Goal: Transaction & Acquisition: Subscribe to service/newsletter

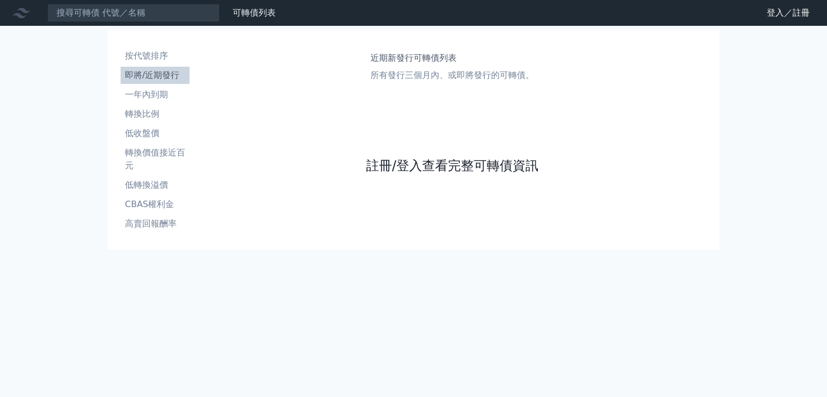
click at [404, 167] on link "註冊/登入查看完整可轉債資訊" at bounding box center [452, 165] width 172 height 17
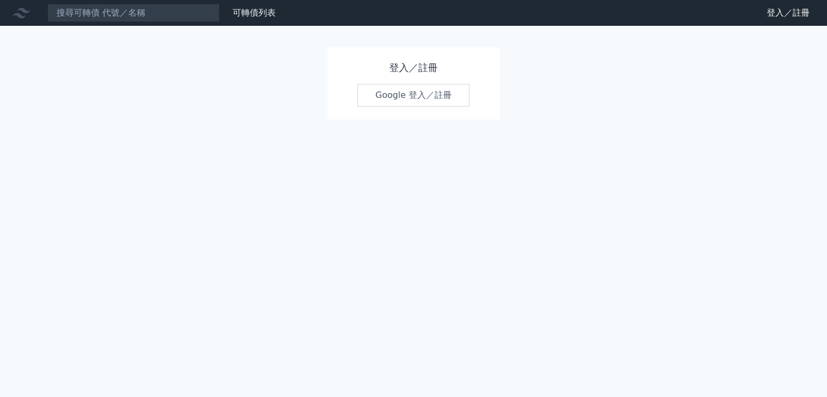
click at [382, 96] on link "Google 登入／註冊" at bounding box center [413, 95] width 112 height 23
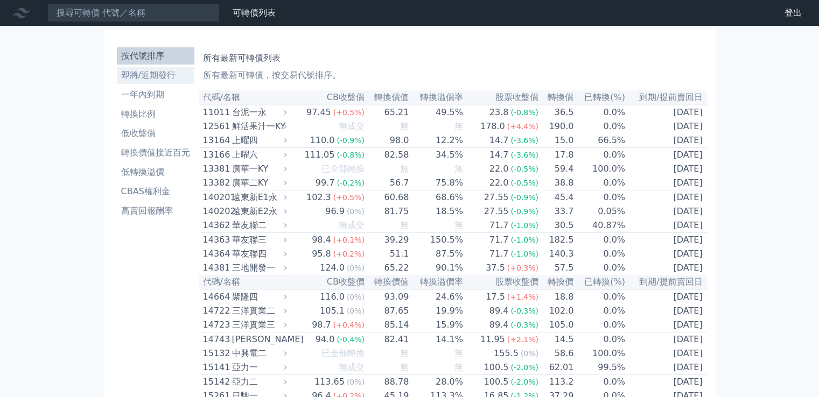
click at [162, 76] on li "即將/近期發行" at bounding box center [156, 75] width 78 height 13
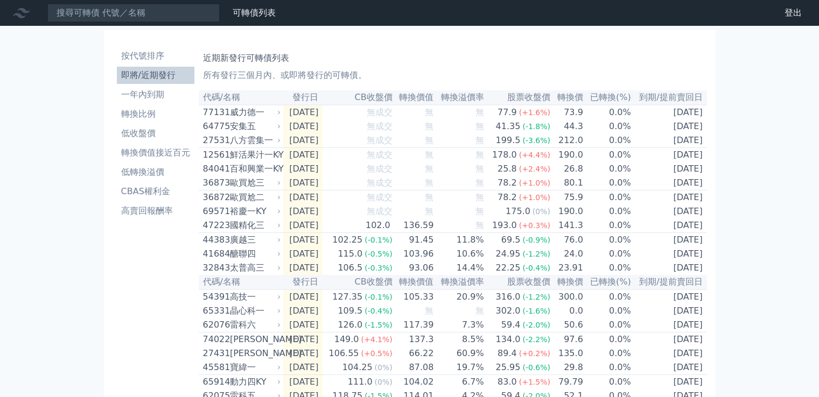
click at [493, 0] on nav "可轉債列表 財務數據 可轉債列表 財務數據 登出 登出" at bounding box center [409, 13] width 819 height 26
